Goal: Transaction & Acquisition: Obtain resource

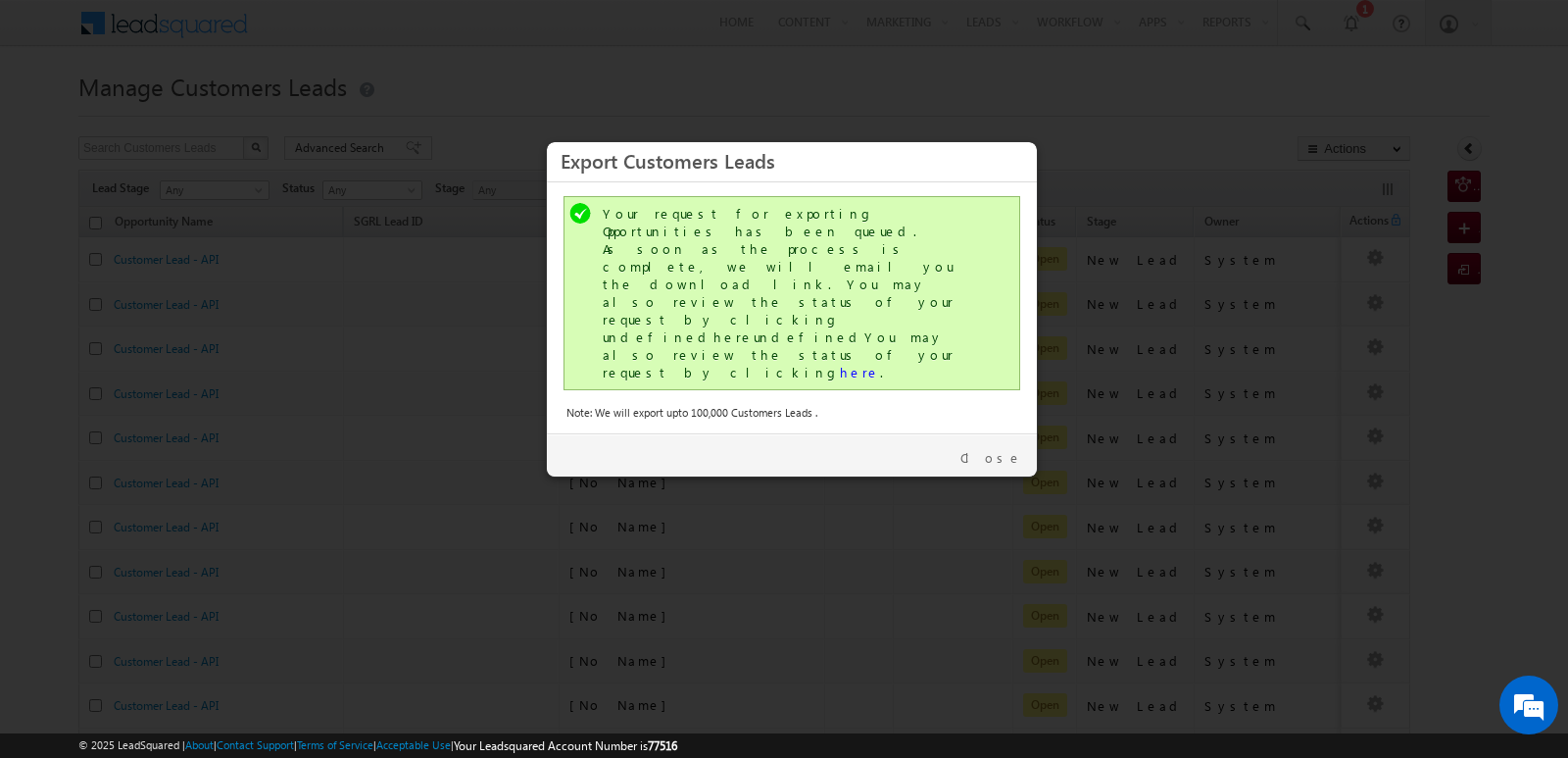
click at [1005, 449] on link "Close" at bounding box center [992, 458] width 62 height 18
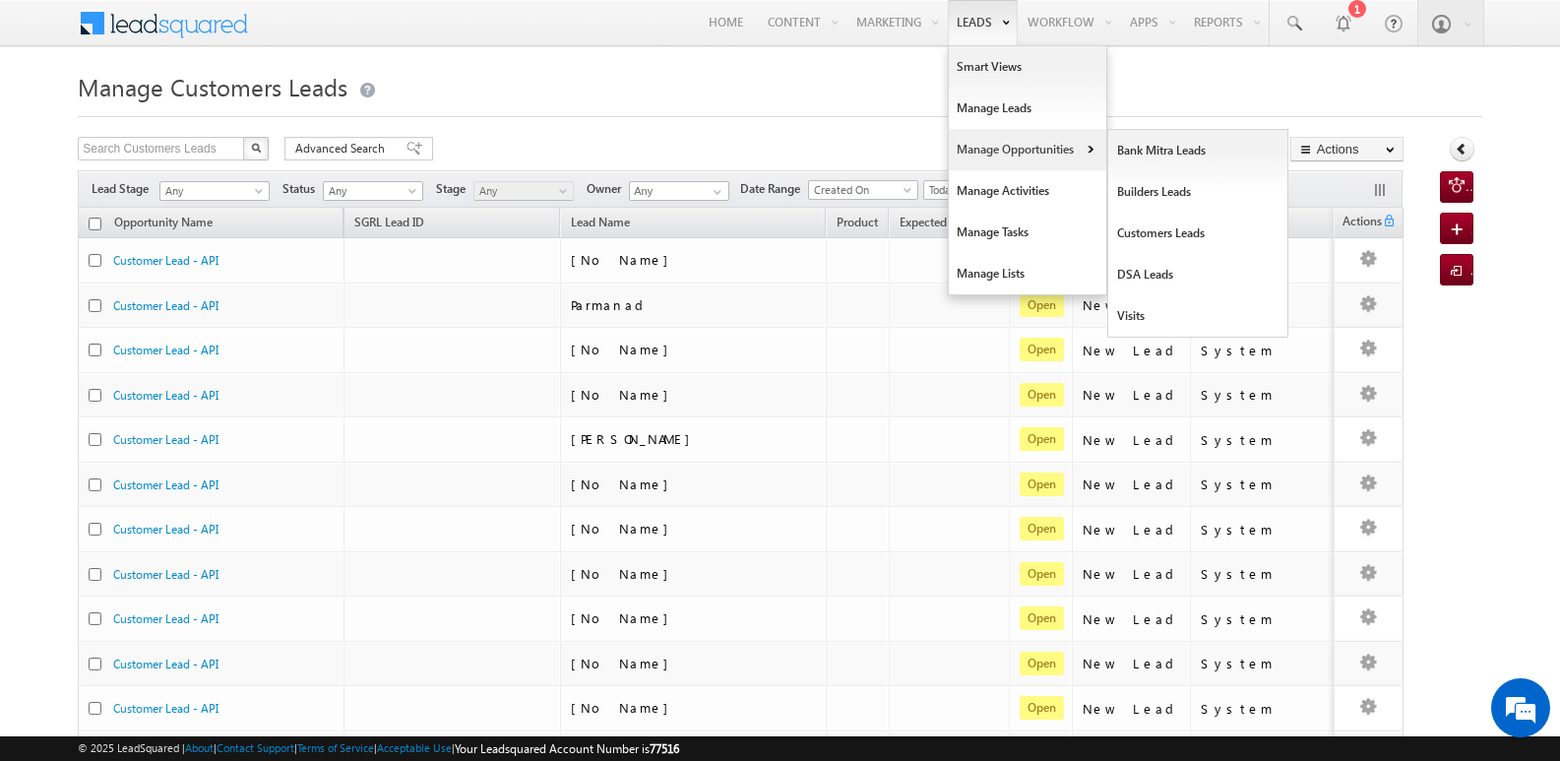
click at [1011, 146] on link "Manage Opportunities" at bounding box center [1027, 149] width 157 height 41
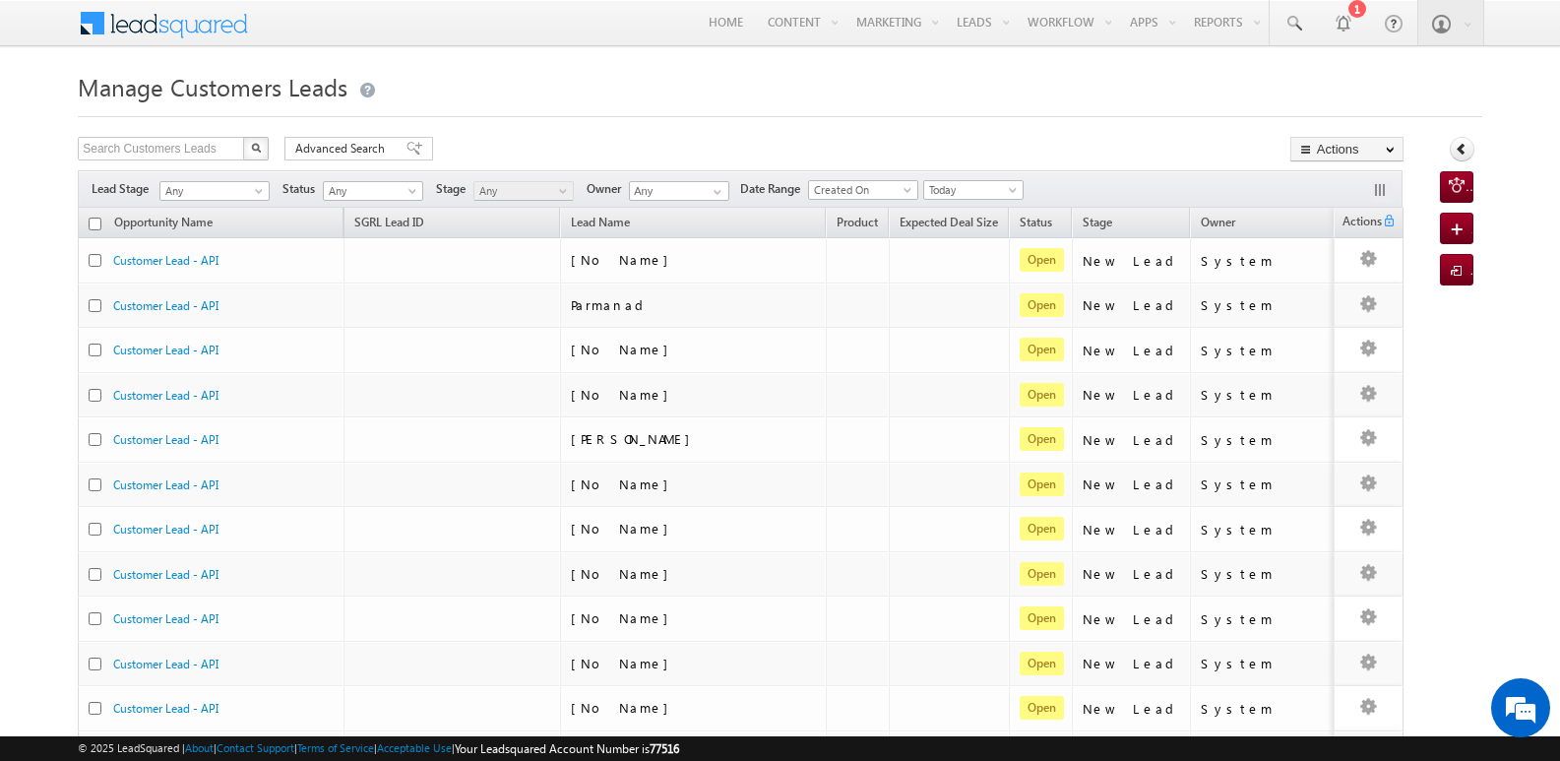
click at [1122, 82] on h1 "Manage Customers Leads" at bounding box center [780, 85] width 1404 height 38
click at [1318, 142] on button "Actions" at bounding box center [1346, 149] width 113 height 25
click at [996, 192] on span "Today" at bounding box center [971, 190] width 94 height 18
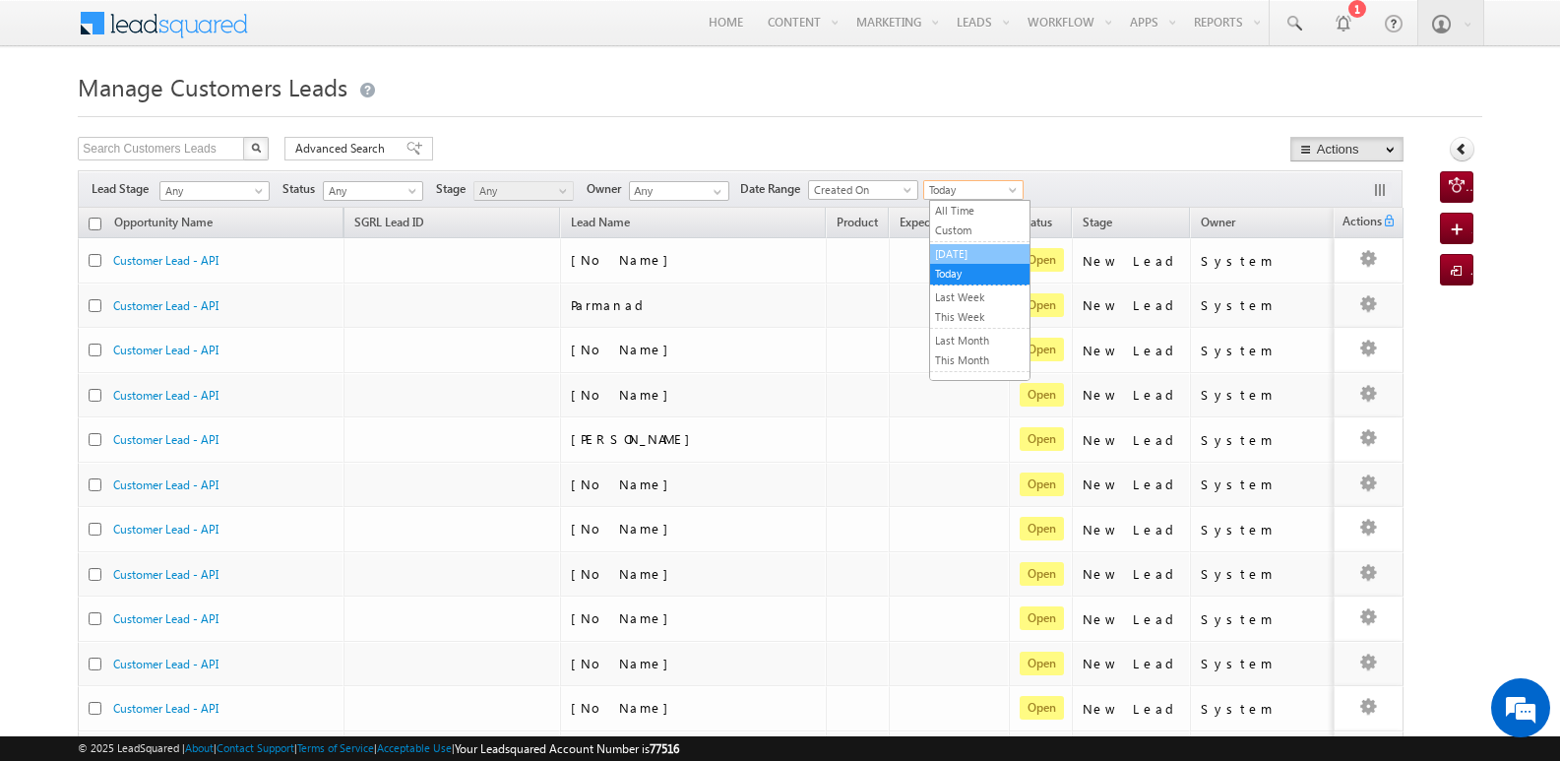
click at [968, 253] on link "[DATE]" at bounding box center [979, 254] width 99 height 18
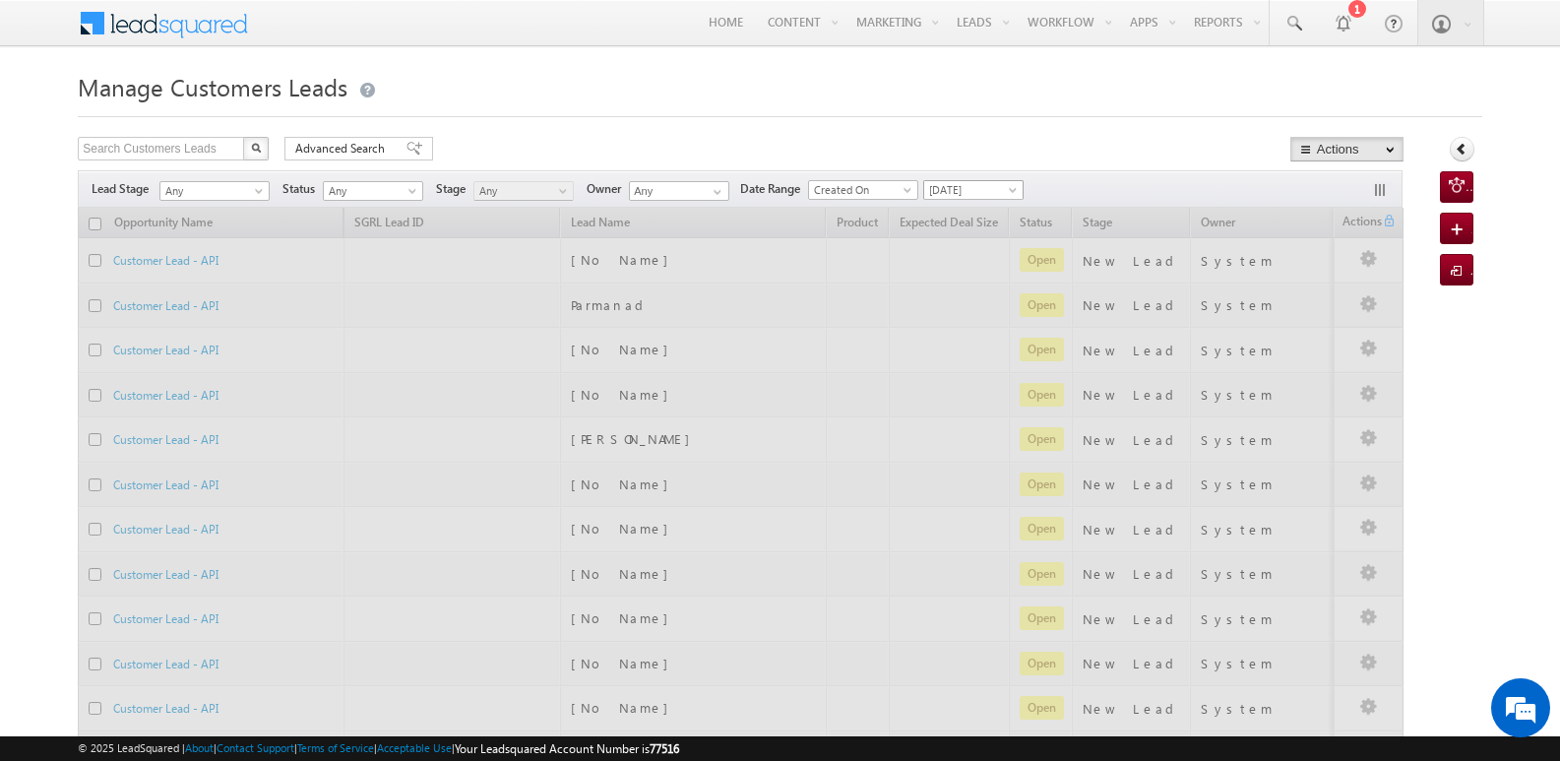
click at [972, 191] on span "[DATE]" at bounding box center [971, 190] width 94 height 18
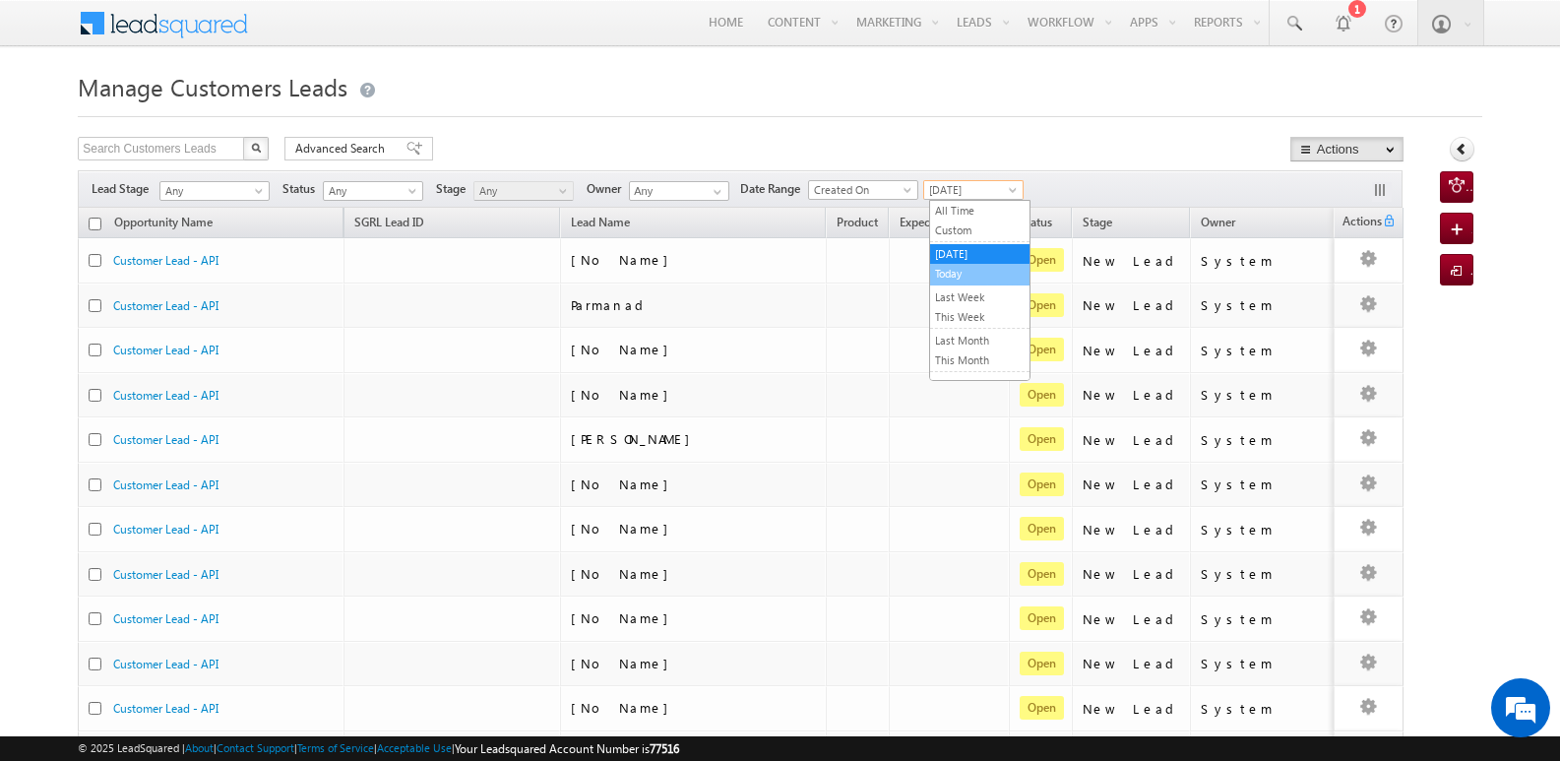
click at [967, 268] on link "Today" at bounding box center [979, 274] width 99 height 18
click at [1142, 149] on div "Search Customers Leads X 2555 results found Advanced Search Advanced search res…" at bounding box center [741, 151] width 1326 height 29
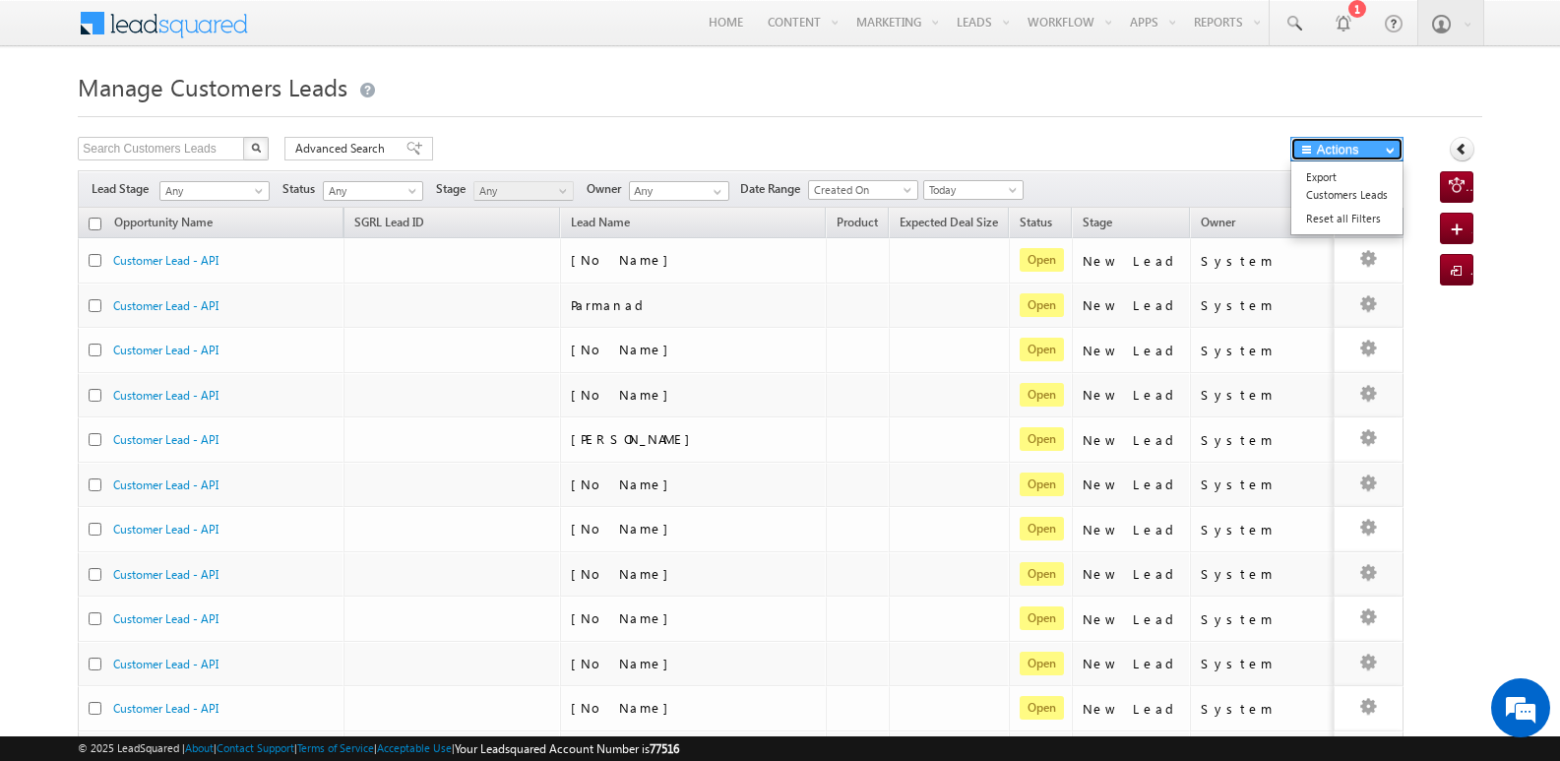
click at [1321, 152] on button "Actions" at bounding box center [1346, 149] width 113 height 25
click at [1325, 182] on link "Export Customers Leads" at bounding box center [1346, 185] width 111 height 41
click at [1318, 177] on link "Export Customers Leads" at bounding box center [1346, 185] width 111 height 41
click at [1100, 138] on div "Search Customers Leads X 2555 results found Advanced Search Advanced search res…" at bounding box center [741, 151] width 1326 height 29
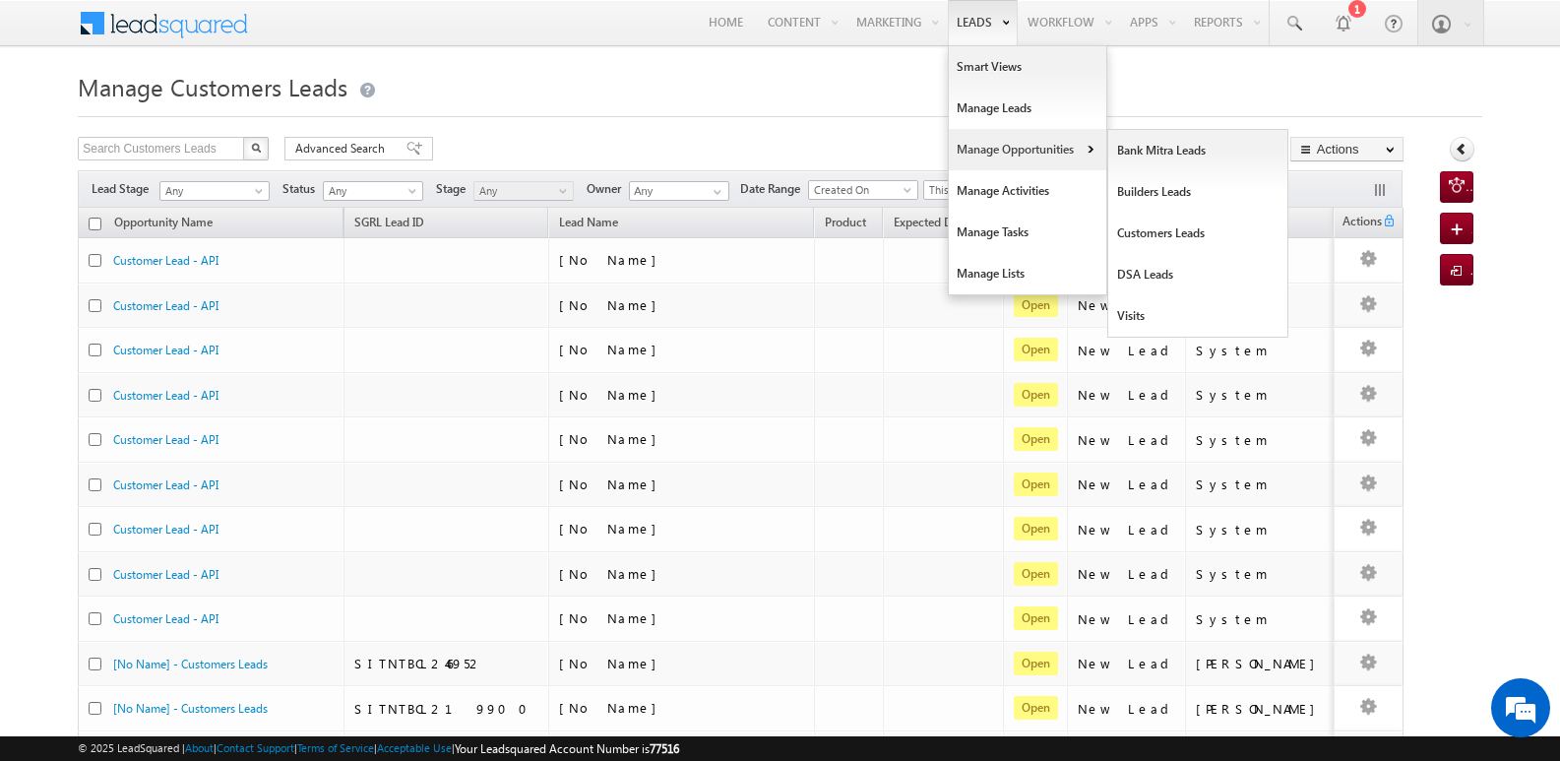
click at [1011, 148] on link "Manage Opportunities" at bounding box center [1027, 149] width 157 height 41
click at [1157, 234] on link "Customers Leads" at bounding box center [1198, 233] width 180 height 41
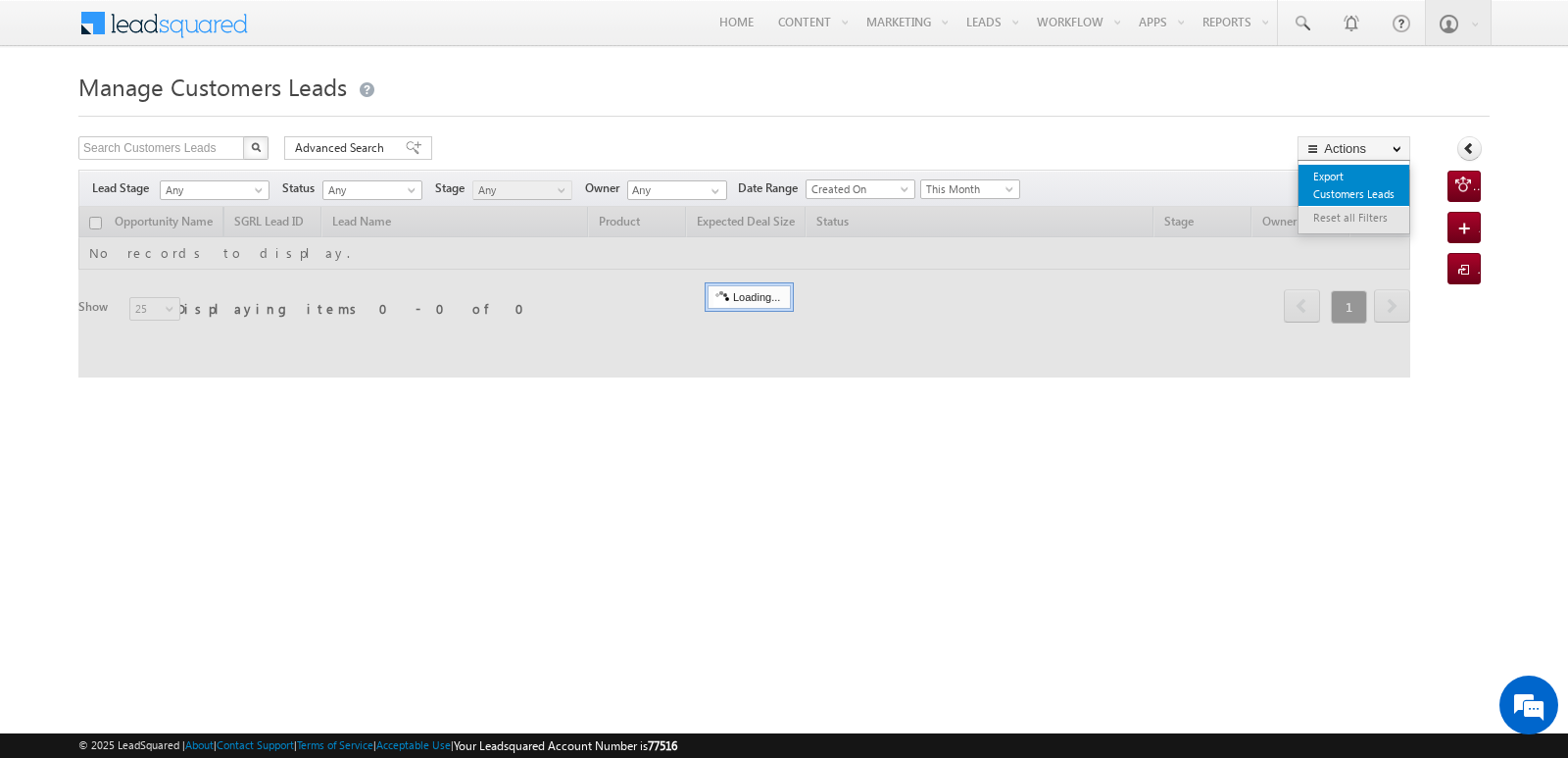
click at [1346, 184] on link "Export Customers Leads" at bounding box center [1353, 184] width 111 height 41
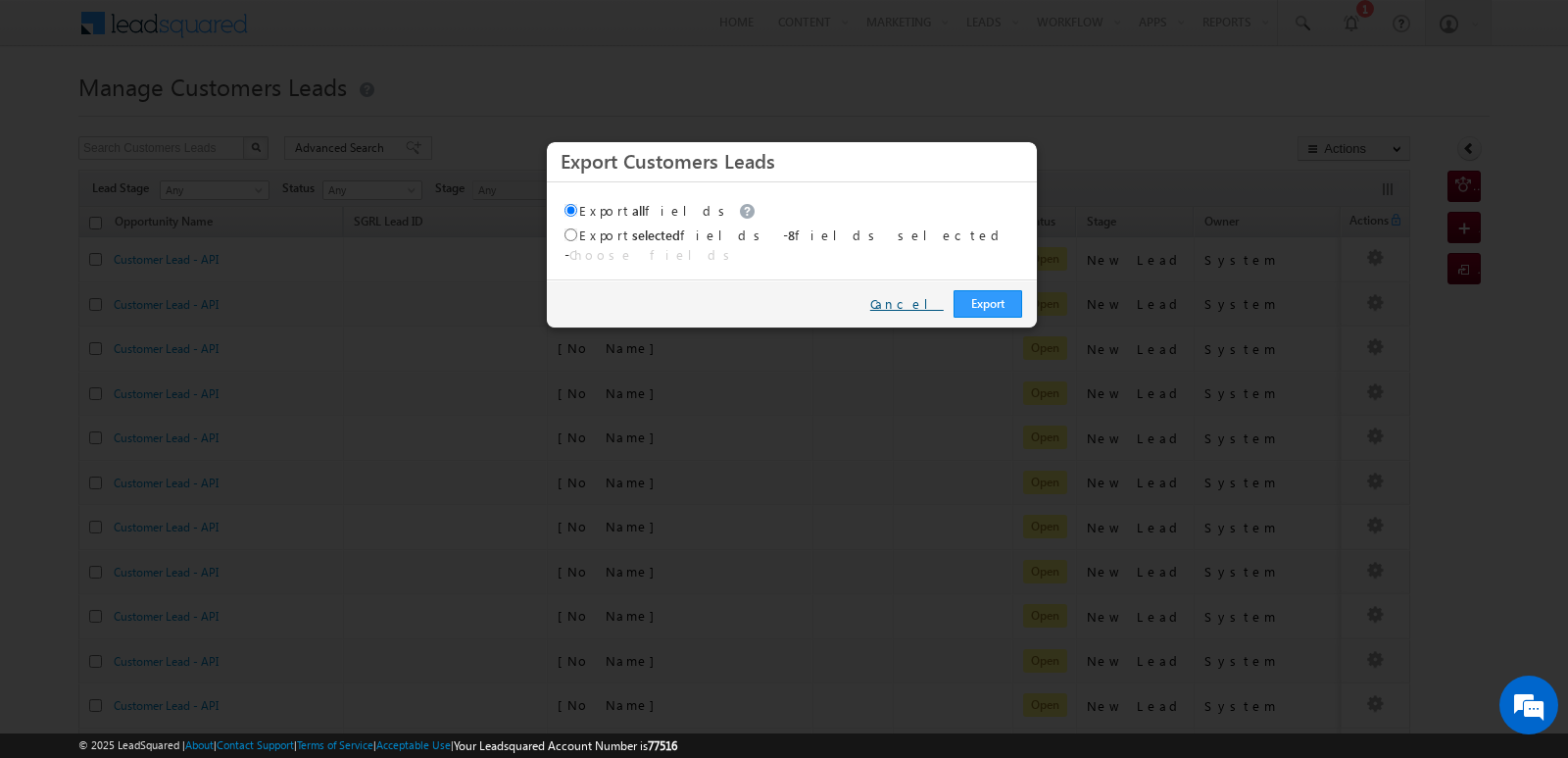
click at [915, 295] on link "Cancel" at bounding box center [907, 304] width 74 height 18
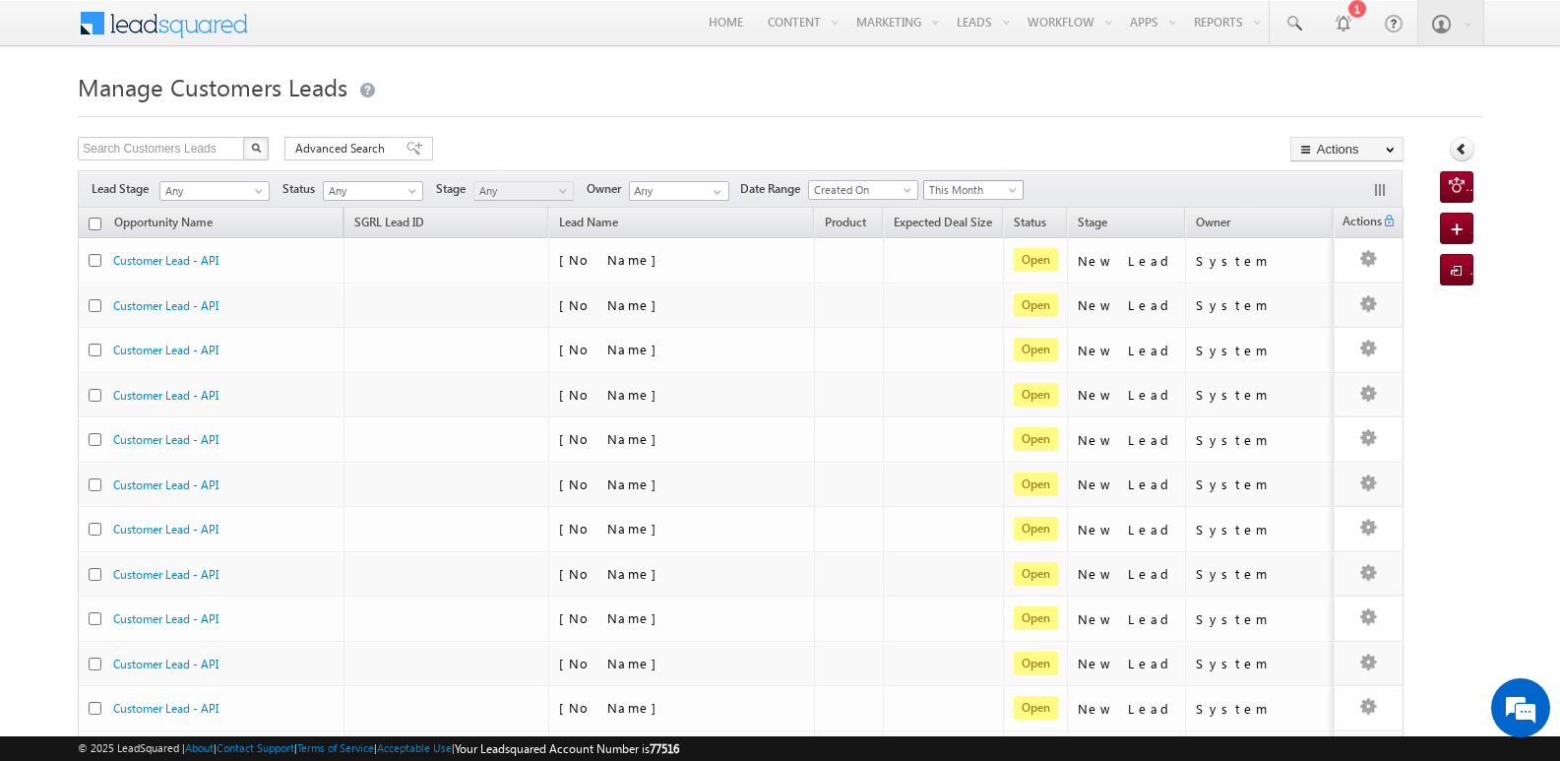
click at [958, 191] on span "This Month" at bounding box center [971, 190] width 94 height 18
click at [973, 276] on link "Today" at bounding box center [979, 274] width 99 height 18
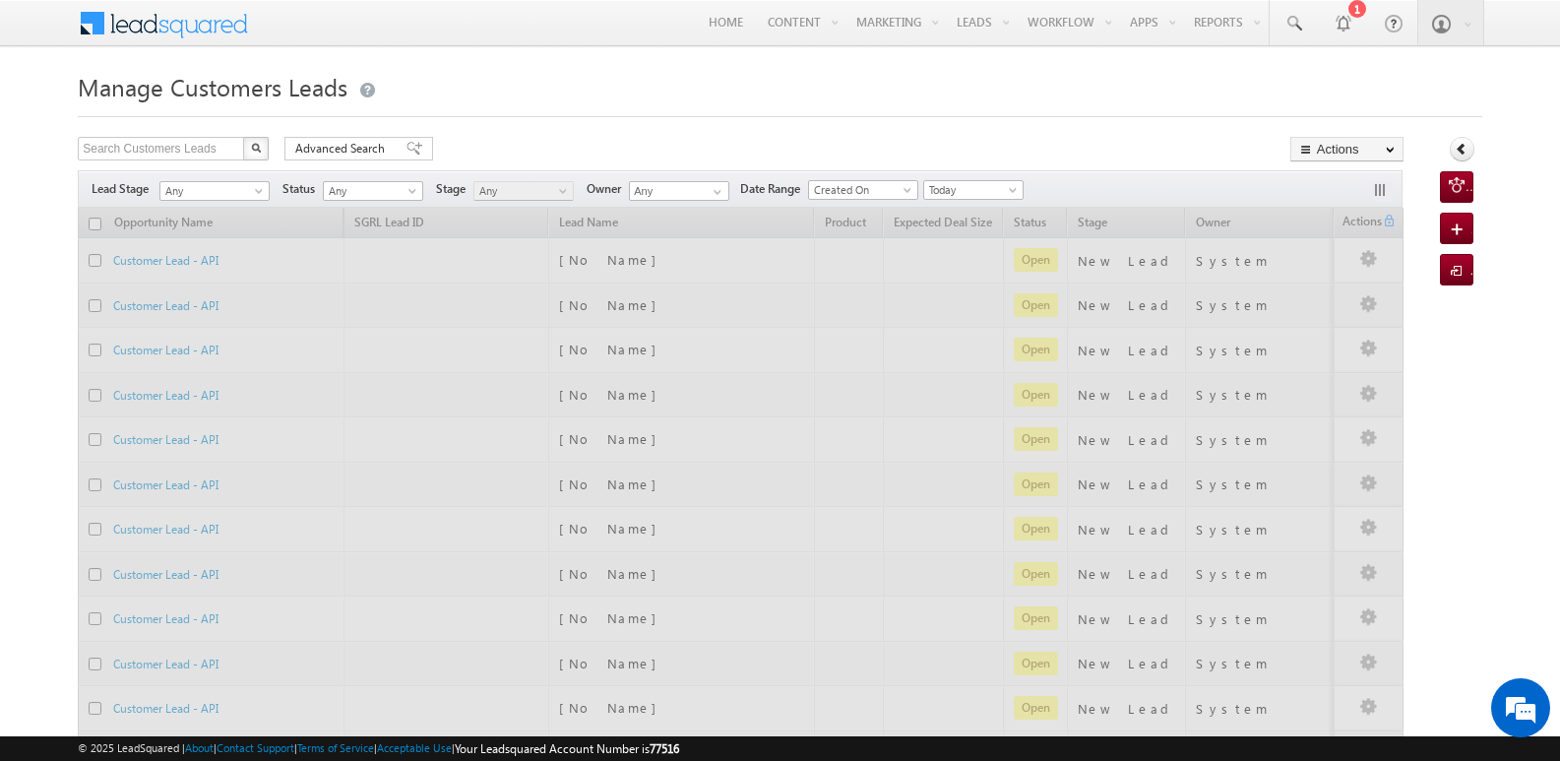
click at [1087, 155] on div "Search Customers Leads X 41339 results found Advanced Search Advanced search re…" at bounding box center [741, 151] width 1326 height 29
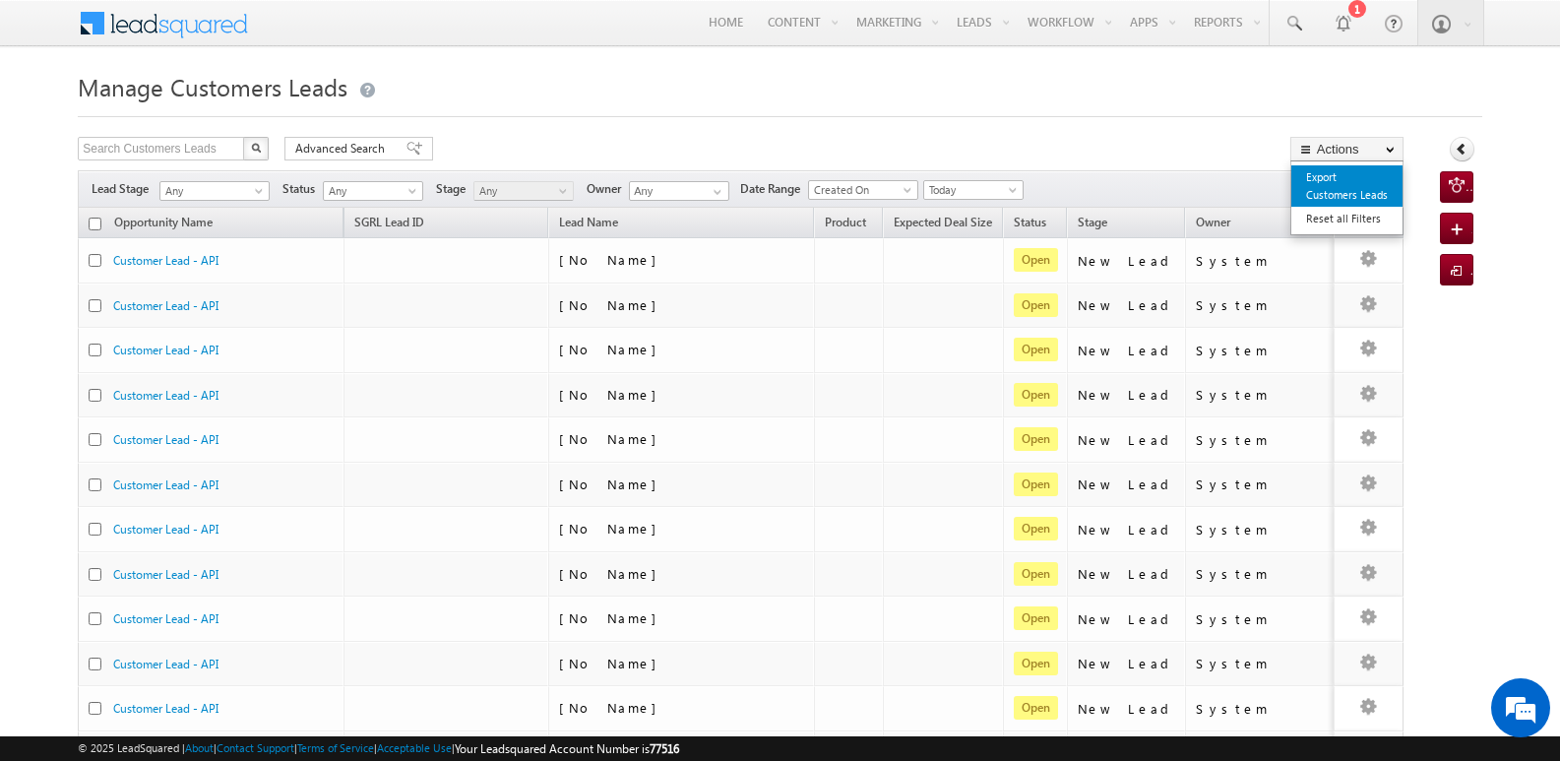
click at [1342, 186] on link "Export Customers Leads" at bounding box center [1346, 185] width 111 height 41
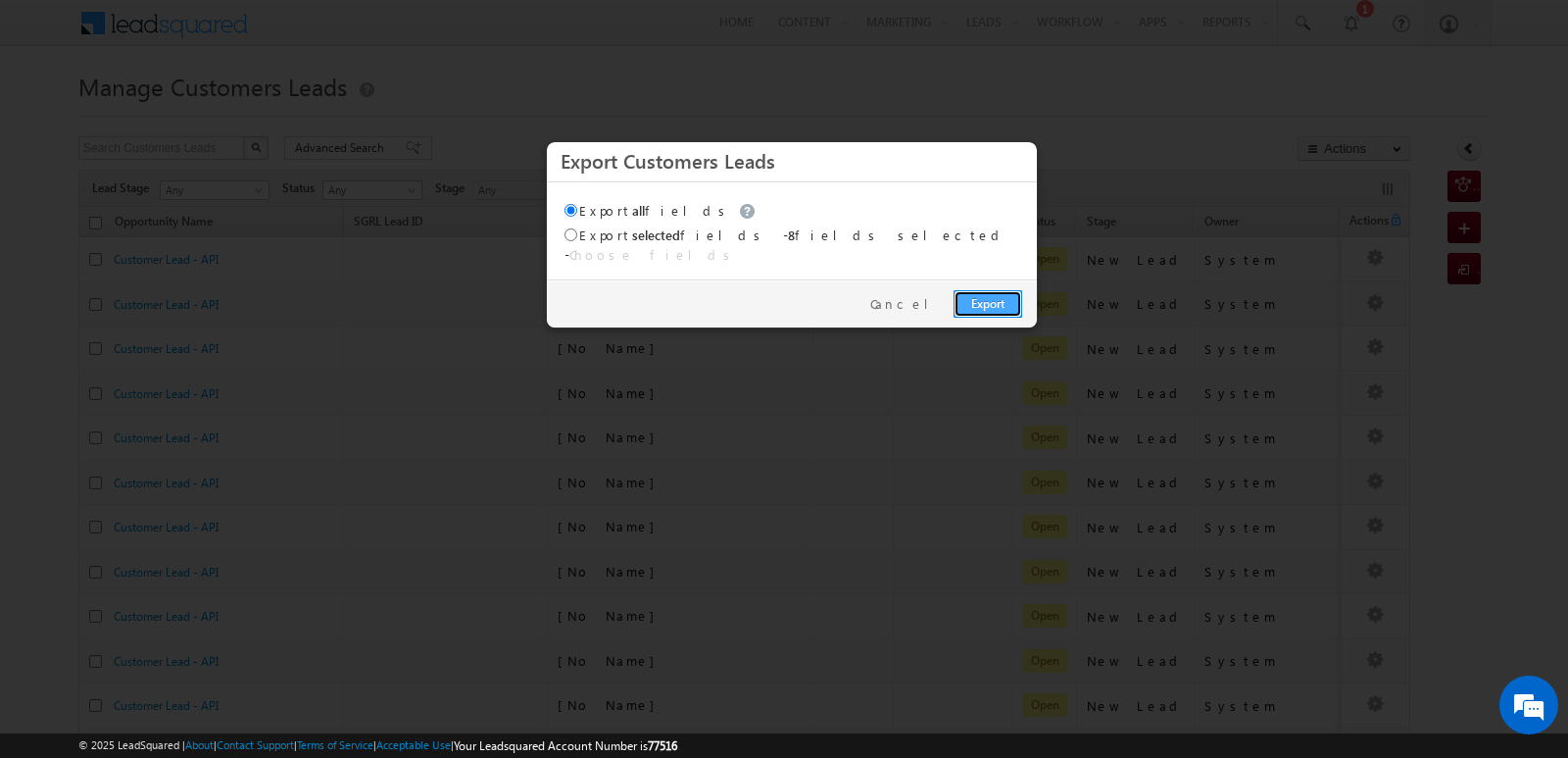
click at [1002, 290] on link "Export" at bounding box center [988, 304] width 69 height 28
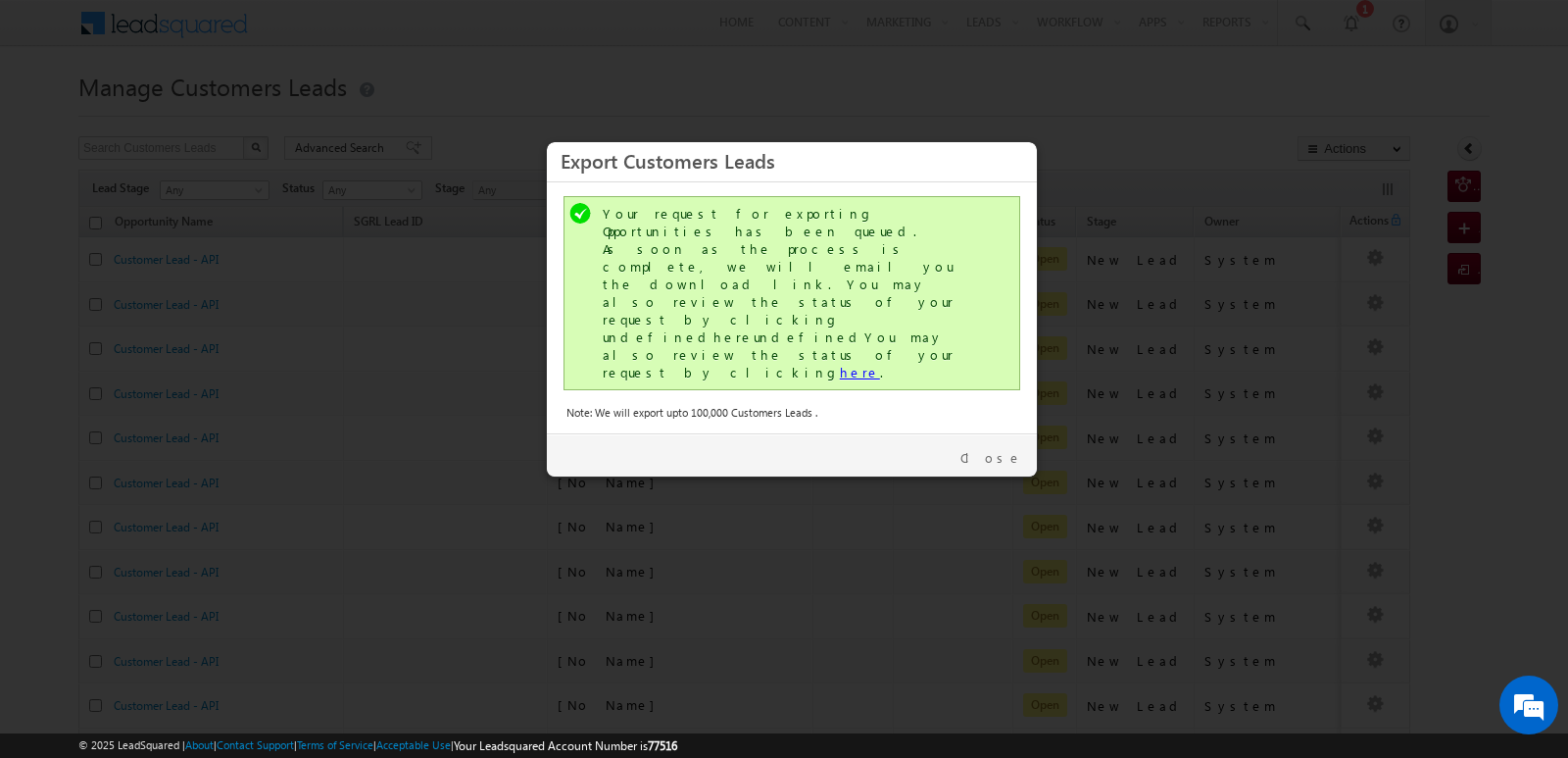
click at [839, 364] on link "here" at bounding box center [859, 372] width 40 height 17
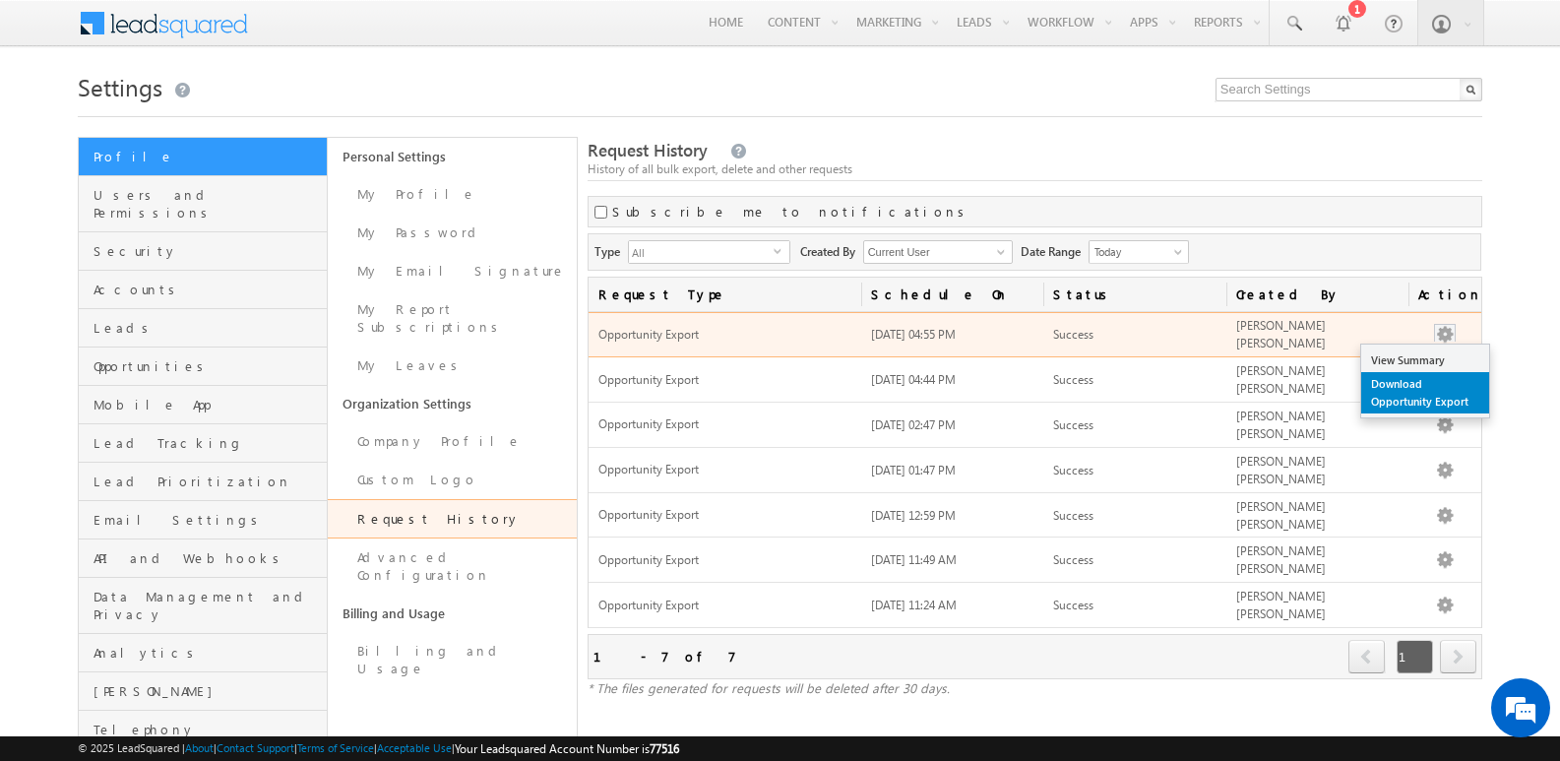
click at [1403, 399] on link "Download Opportunity Export" at bounding box center [1425, 392] width 128 height 41
